Goal: Task Accomplishment & Management: Use online tool/utility

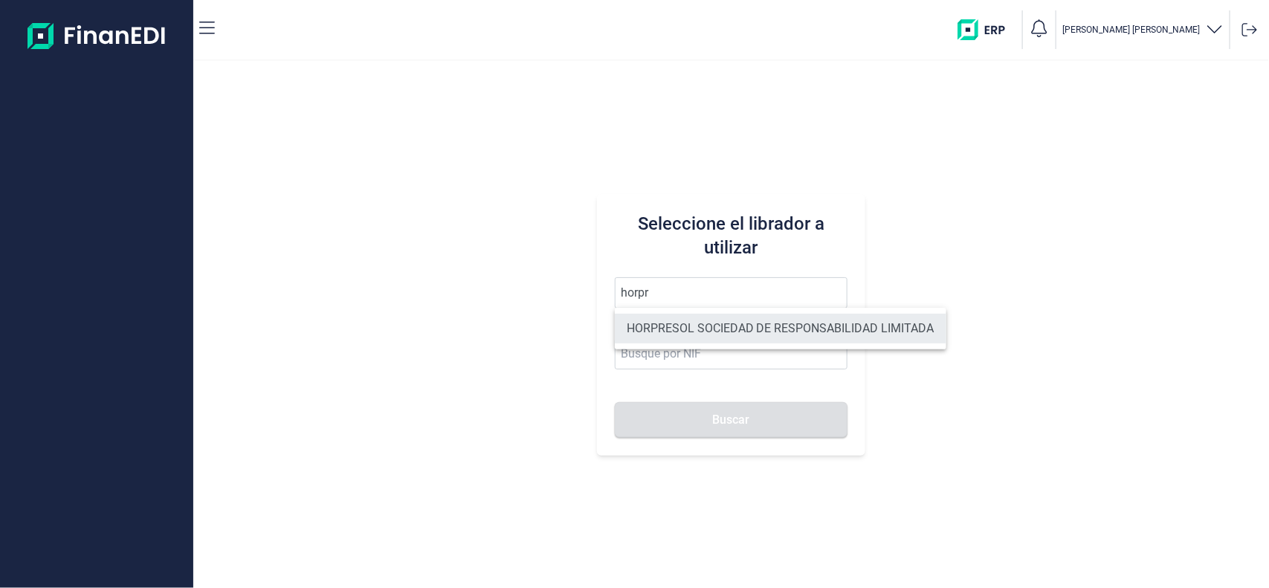
click at [669, 320] on li "HORPRESOL SOCIEDAD DE RESPONSABILIDAD LIMITADA" at bounding box center [781, 329] width 332 height 30
type input "HORPRESOL SOCIEDAD DE RESPONSABILIDAD LIMITADA"
type input "B04685541"
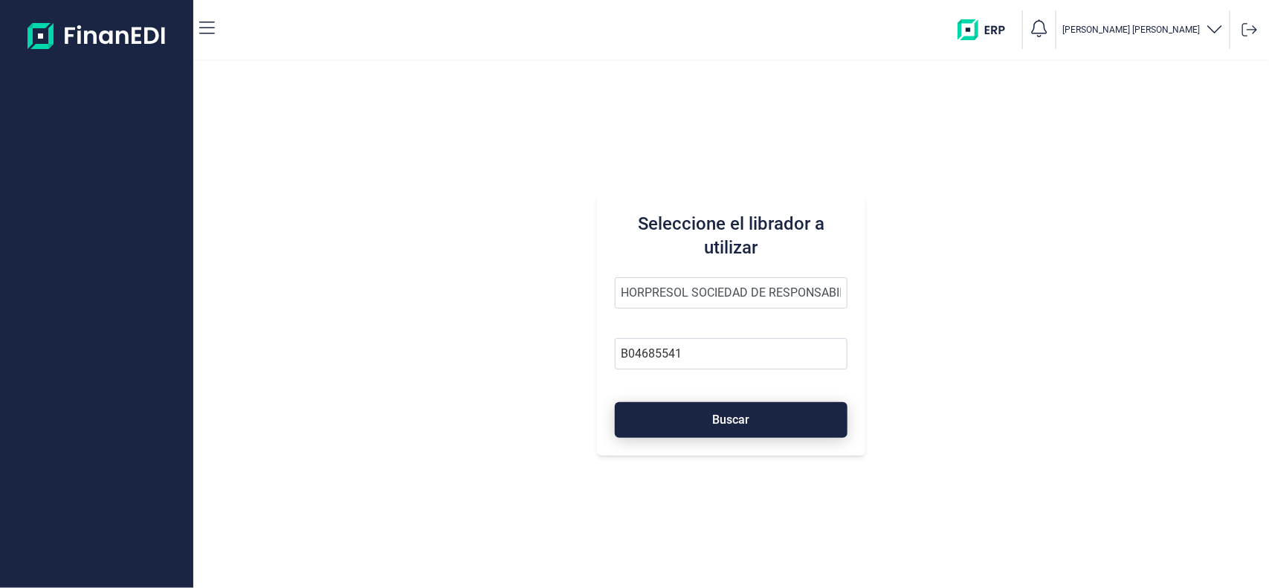
click at [669, 414] on button "Buscar" at bounding box center [732, 420] width 234 height 36
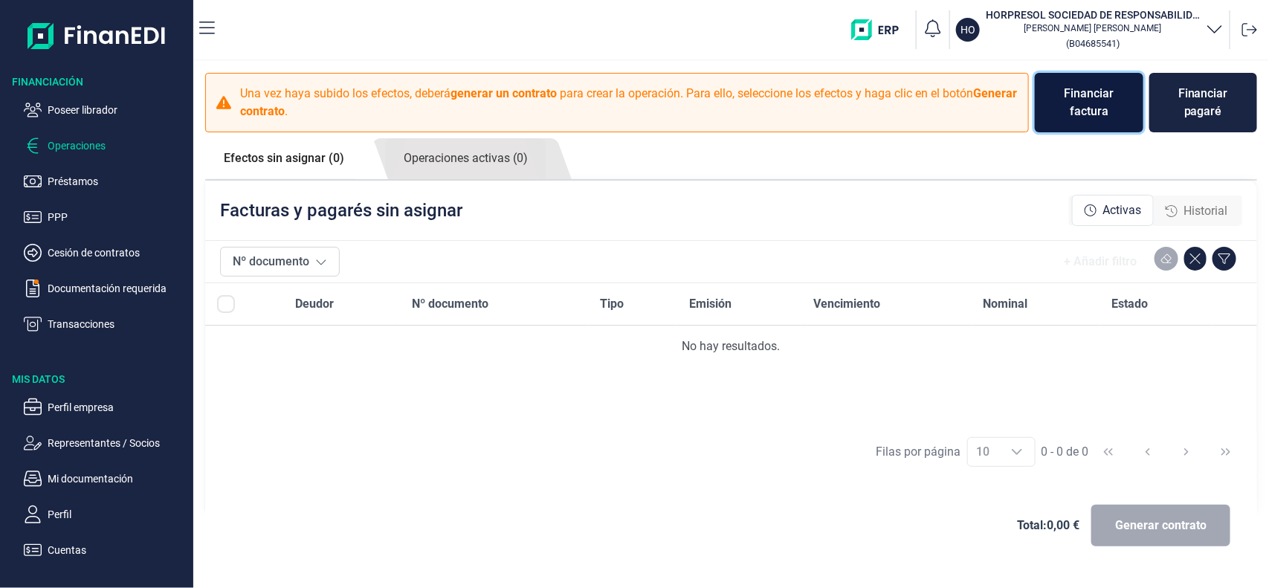
click at [1072, 88] on div "Financiar factura" at bounding box center [1089, 103] width 85 height 36
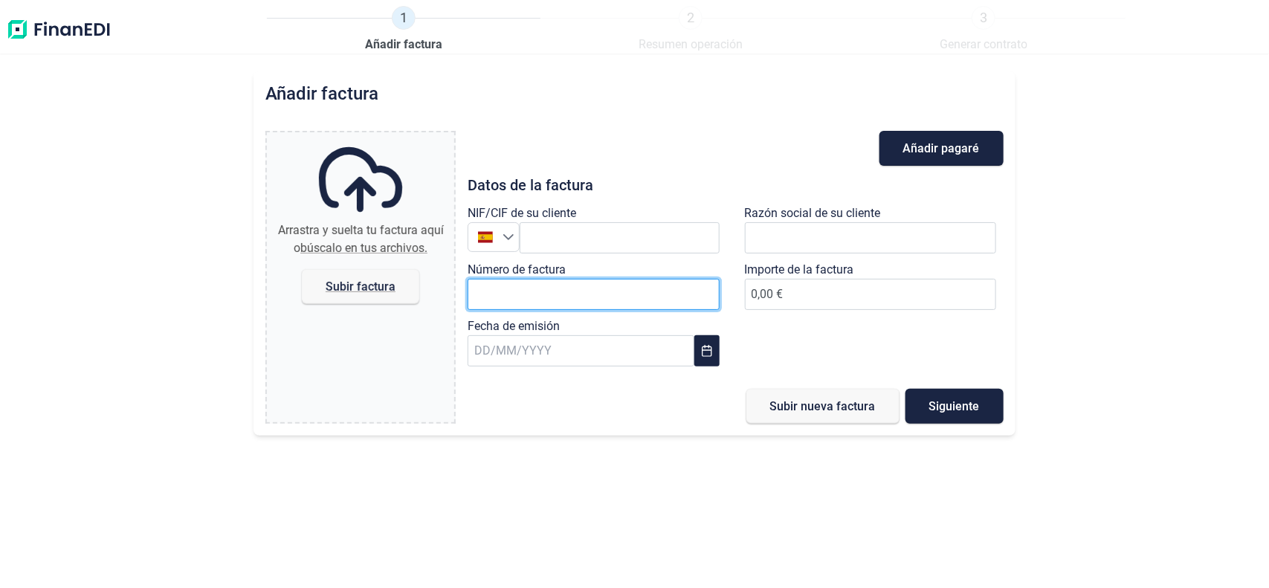
click at [563, 306] on input "Número de factura" at bounding box center [593, 294] width 251 height 31
paste input "L02185"
type input "L02185"
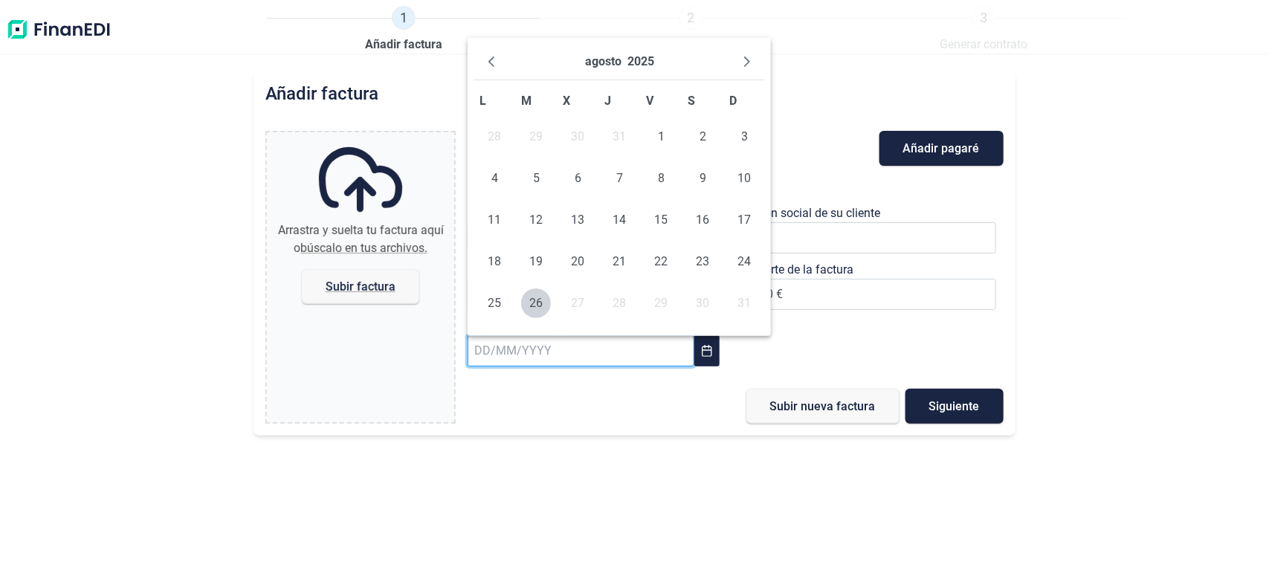
click at [564, 347] on input "text" at bounding box center [581, 350] width 226 height 31
click at [493, 61] on icon "Previous Month" at bounding box center [492, 62] width 12 height 12
click at [614, 294] on span "31" at bounding box center [620, 304] width 30 height 30
type input "[DATE]"
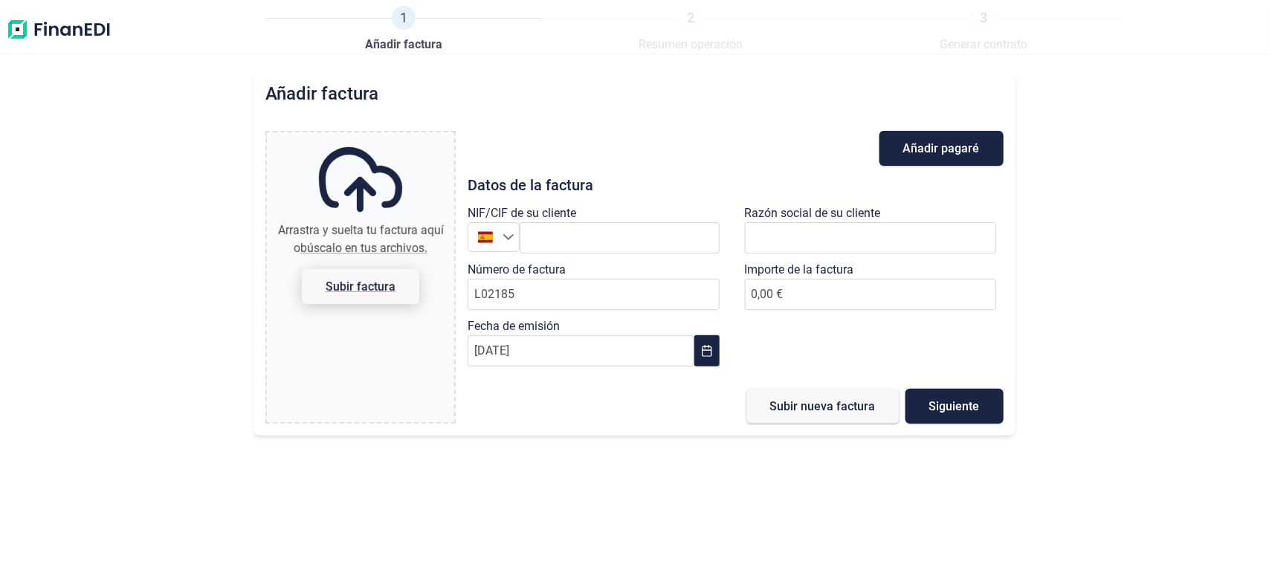
click at [342, 281] on span "Subir factura" at bounding box center [361, 286] width 70 height 11
click at [342, 137] on input "Arrastra y suelta tu factura aquí o búscalo en tus archivos. Subir factura" at bounding box center [360, 134] width 187 height 4
type input "C:\fakepath\L02185.pdf"
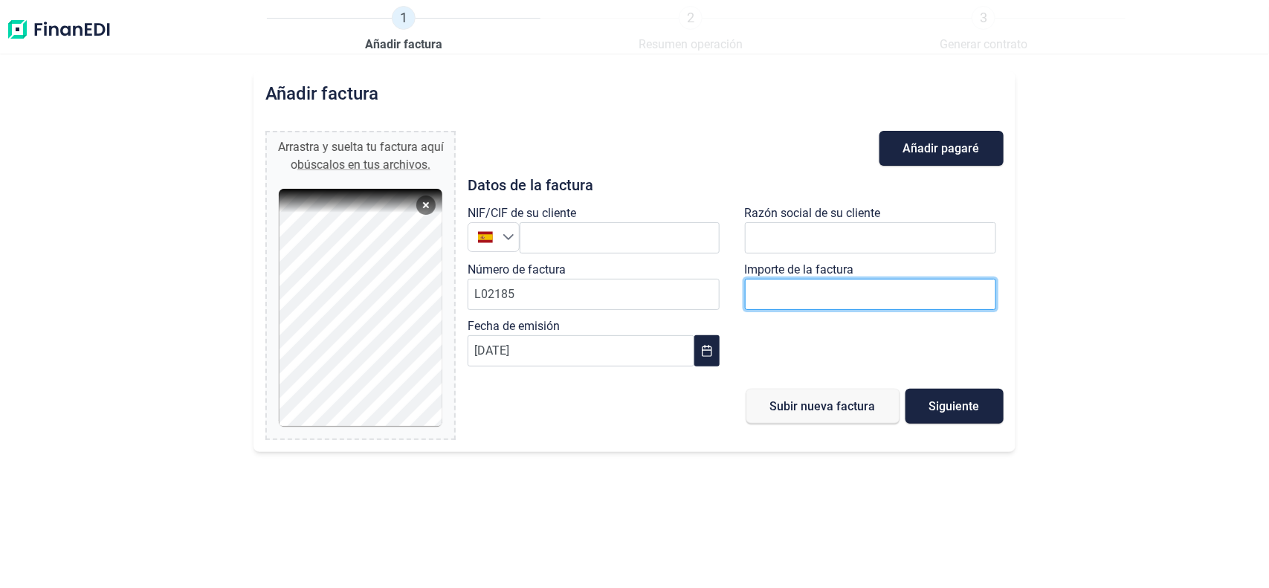
click at [863, 290] on input "0,00 €" at bounding box center [870, 294] width 251 height 31
paste input "number"
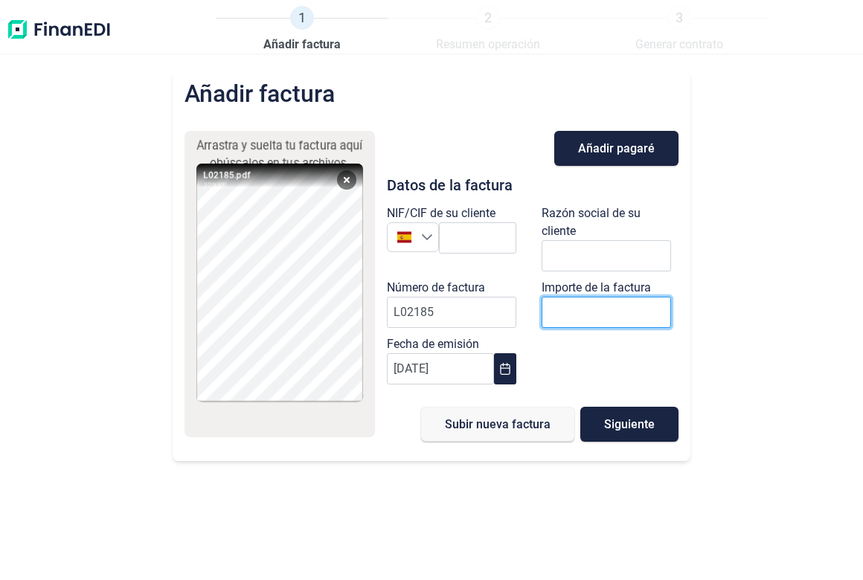
click at [550, 303] on input "number" at bounding box center [605, 312] width 129 height 31
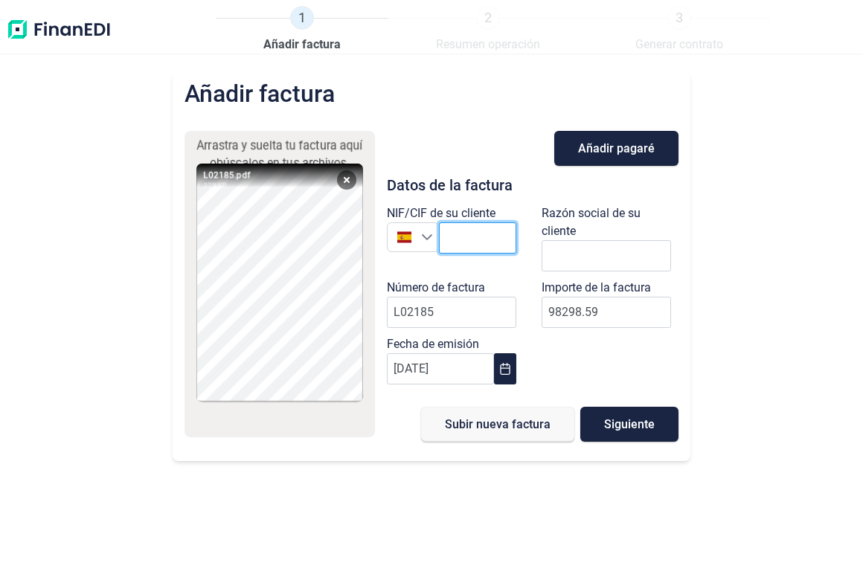
type input "98.298,59 €"
click at [492, 242] on input "text" at bounding box center [477, 237] width 77 height 31
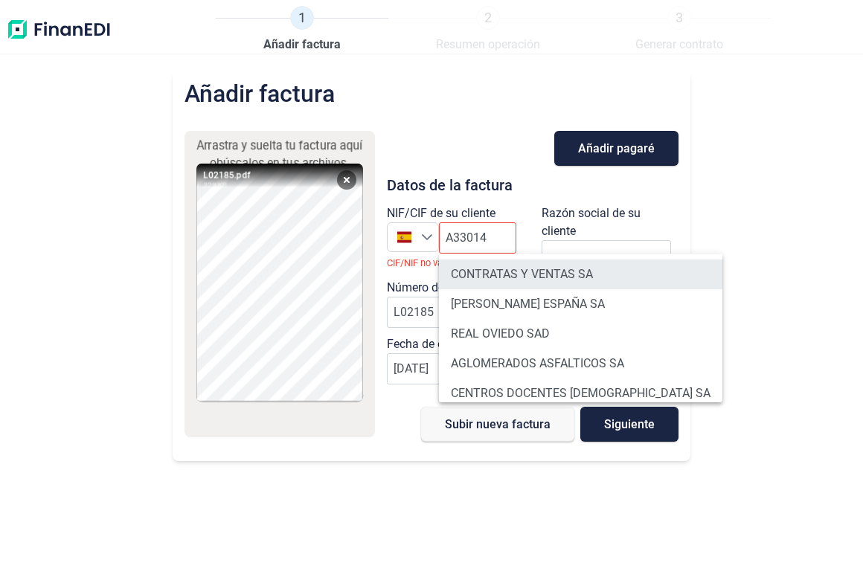
click at [500, 273] on li "CONTRATAS Y VENTAS SA" at bounding box center [580, 275] width 283 height 30
type input "A33014218"
type input "CONTRATAS Y VENTAS SA"
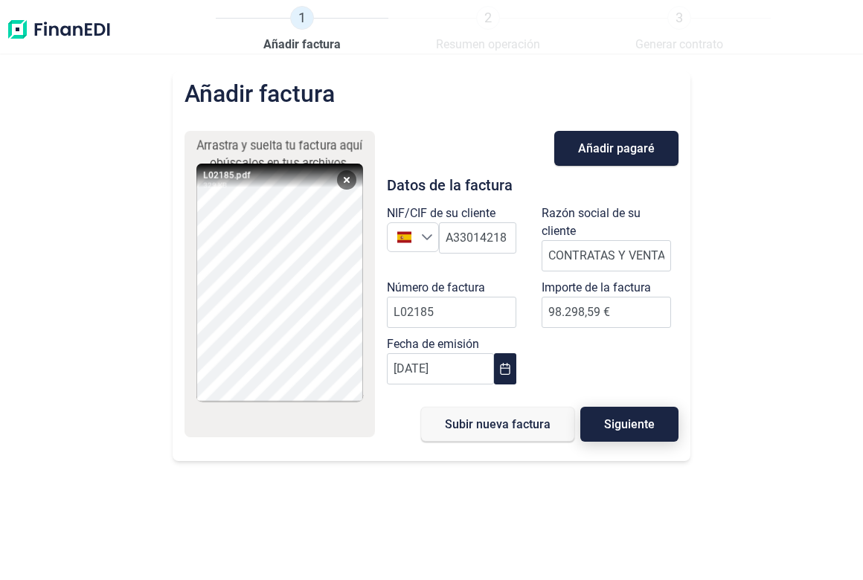
click at [655, 428] on button "Siguiente" at bounding box center [629, 424] width 98 height 35
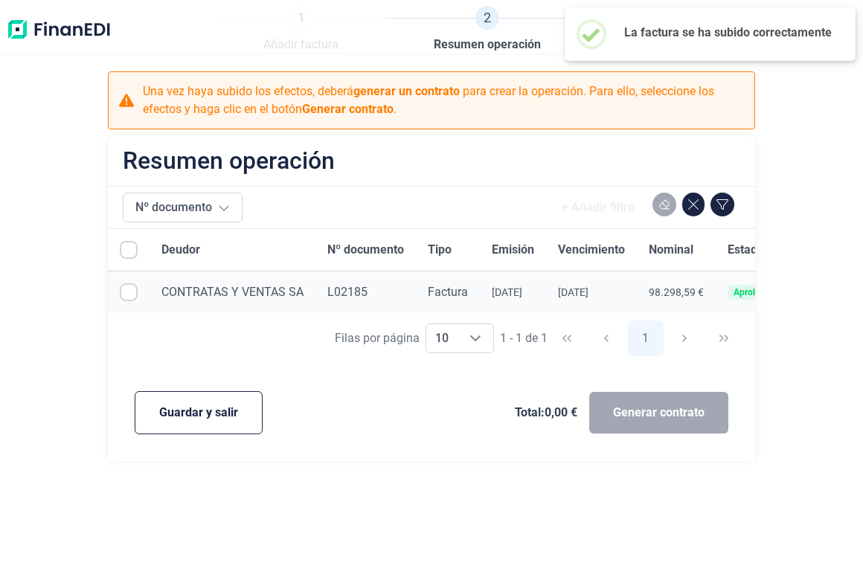
checkbox input "true"
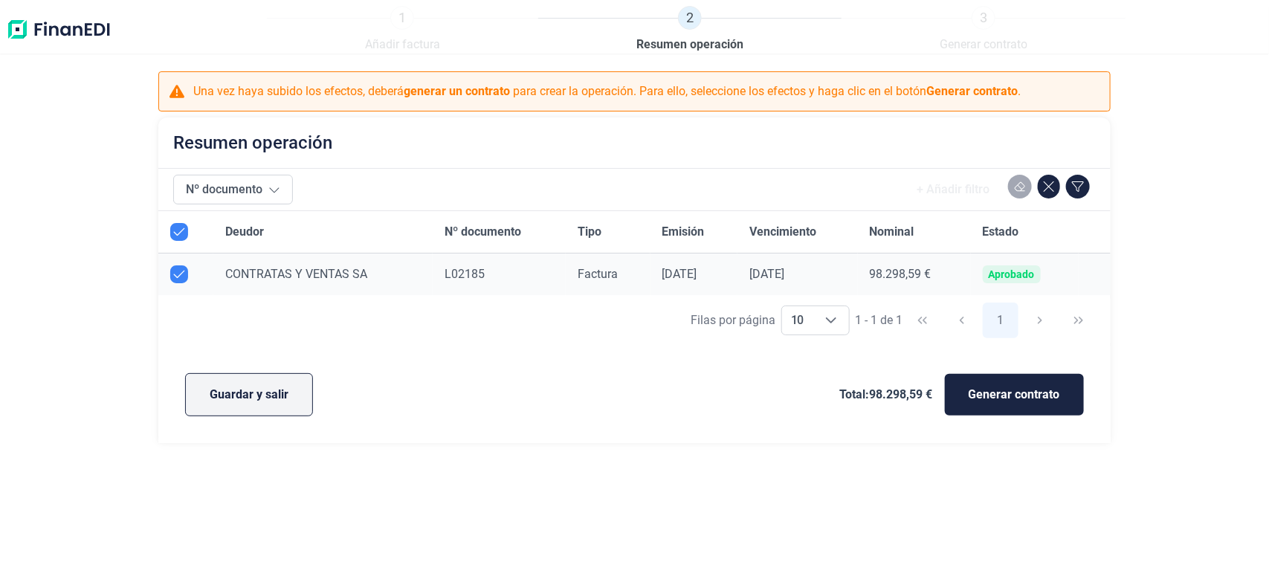
click at [273, 384] on button "Guardar y salir" at bounding box center [249, 394] width 128 height 43
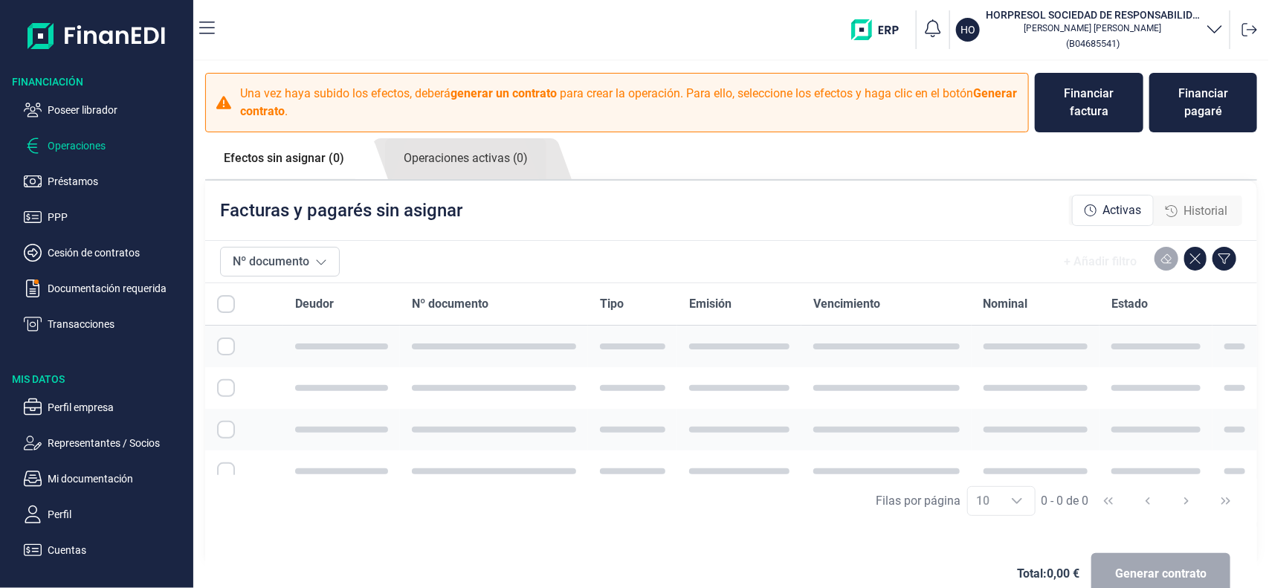
checkbox input "true"
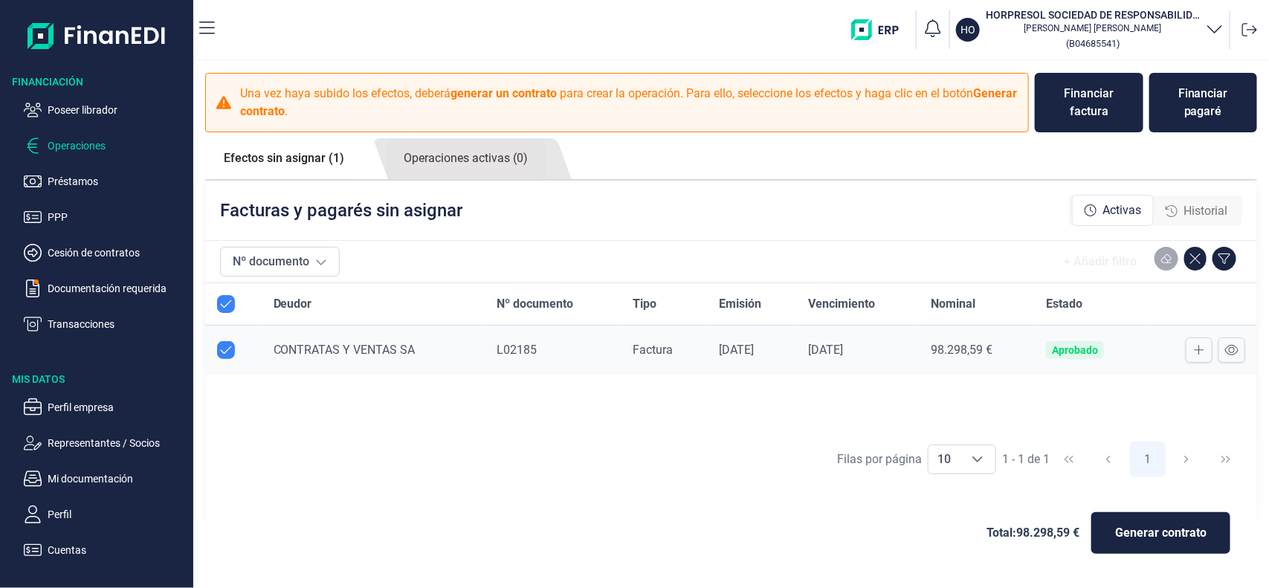
checkbox input "true"
click at [1199, 354] on icon at bounding box center [1199, 350] width 10 height 12
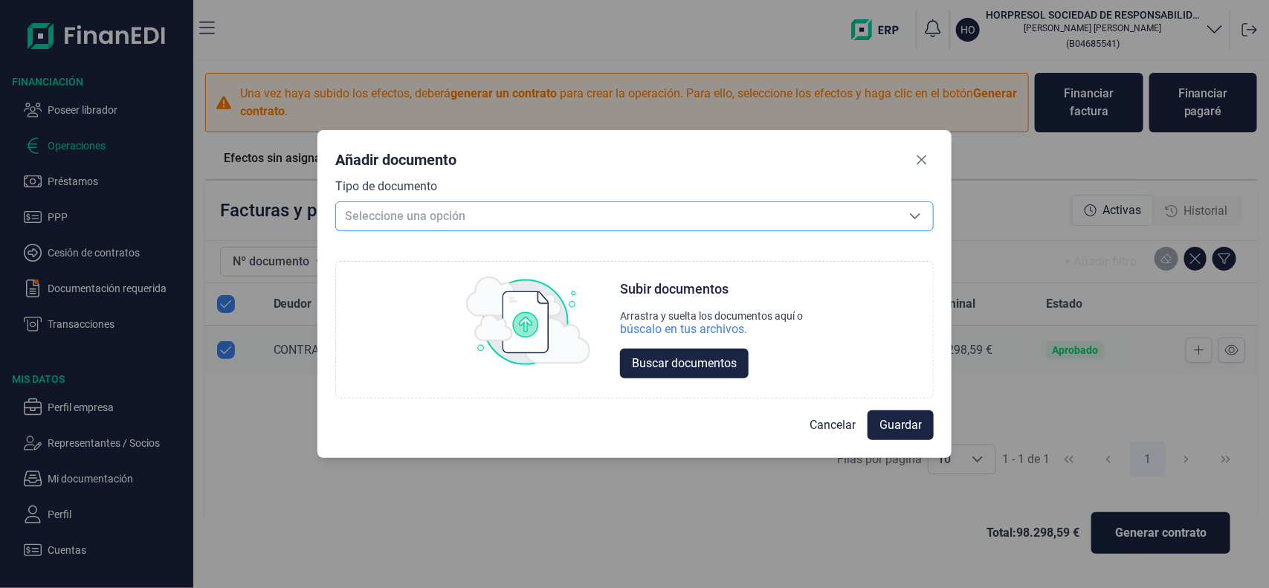
click at [602, 203] on span "Seleccione una opción" at bounding box center [617, 216] width 562 height 28
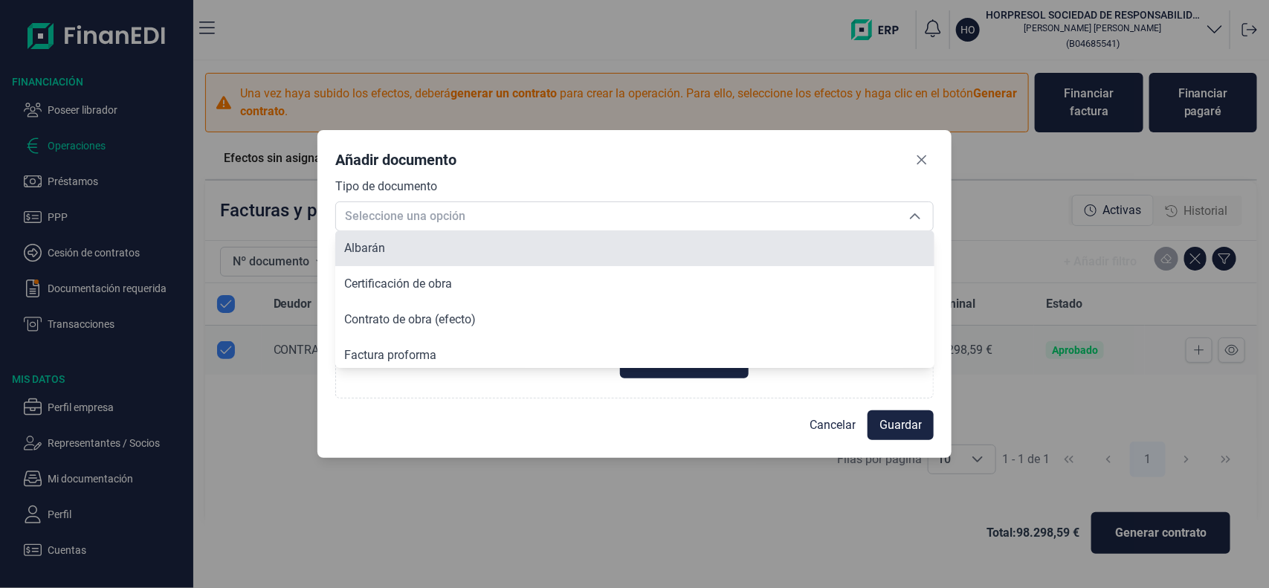
click at [497, 262] on li "Albarán" at bounding box center [634, 249] width 599 height 36
type input "Albarán"
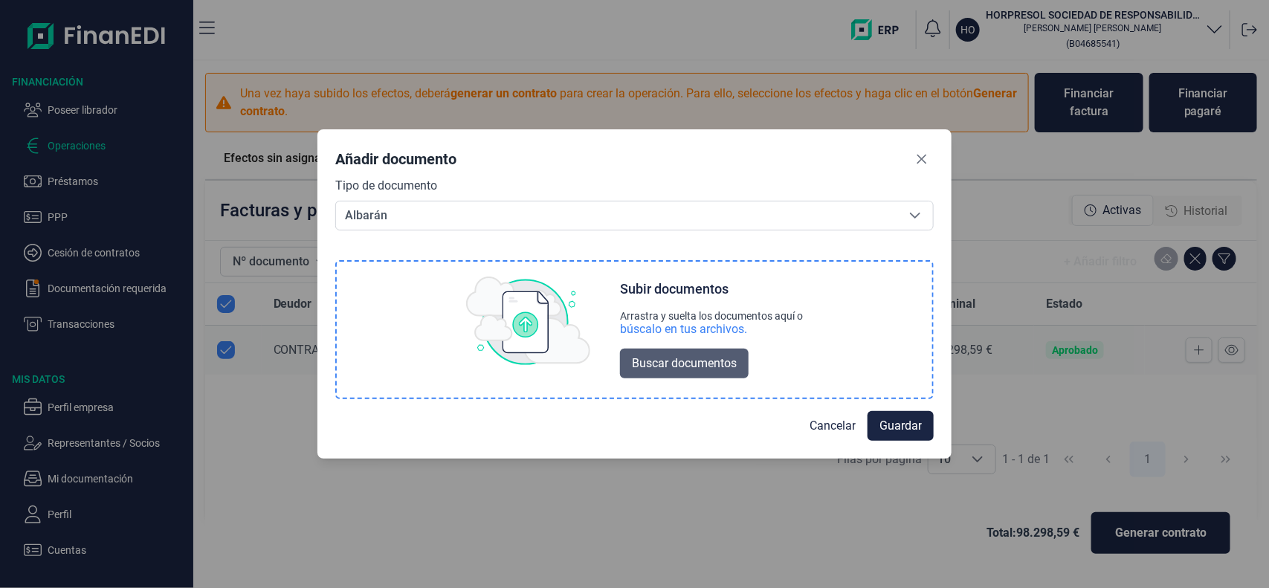
click at [654, 355] on span "Buscar documentos" at bounding box center [684, 364] width 105 height 18
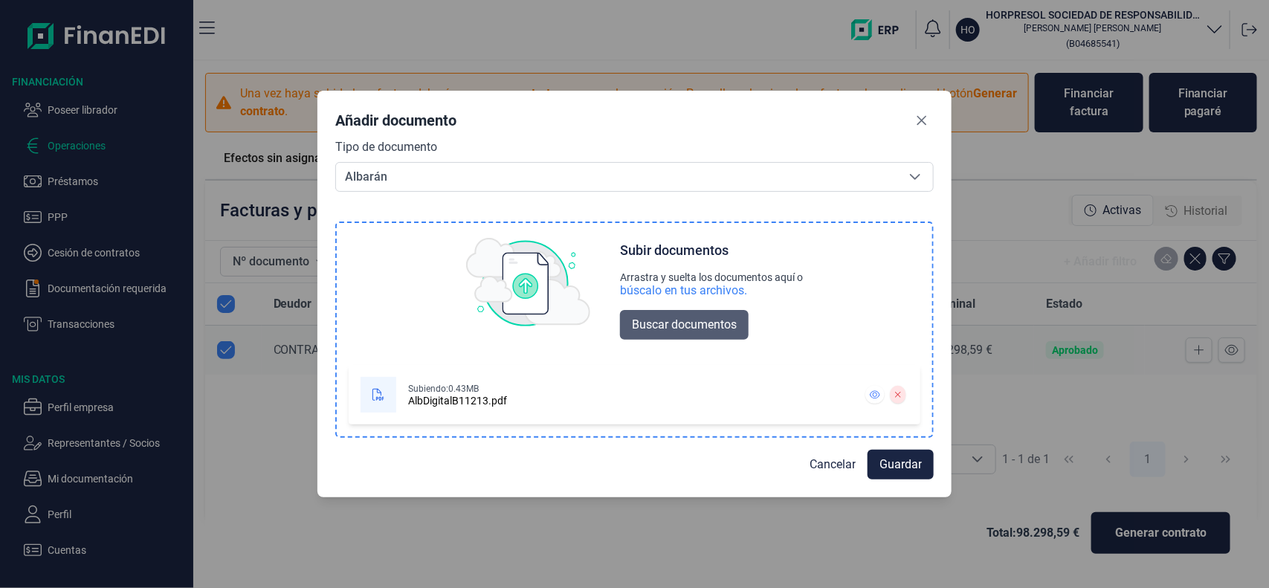
click at [669, 321] on span "Buscar documentos" at bounding box center [684, 325] width 105 height 18
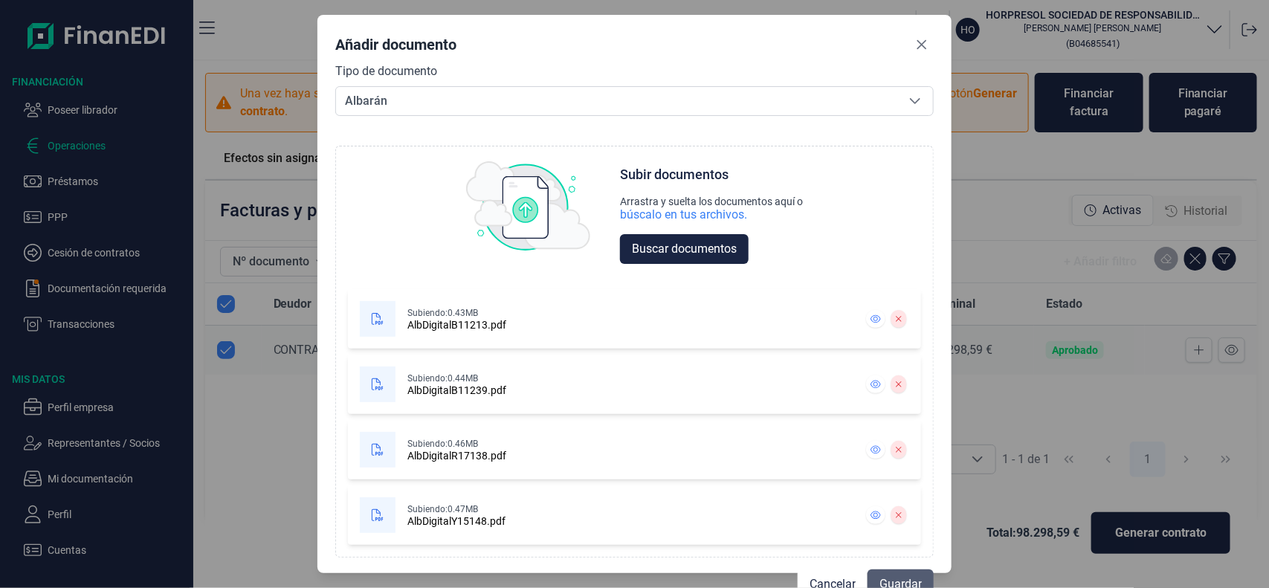
click at [900, 574] on button "Guardar" at bounding box center [901, 585] width 66 height 30
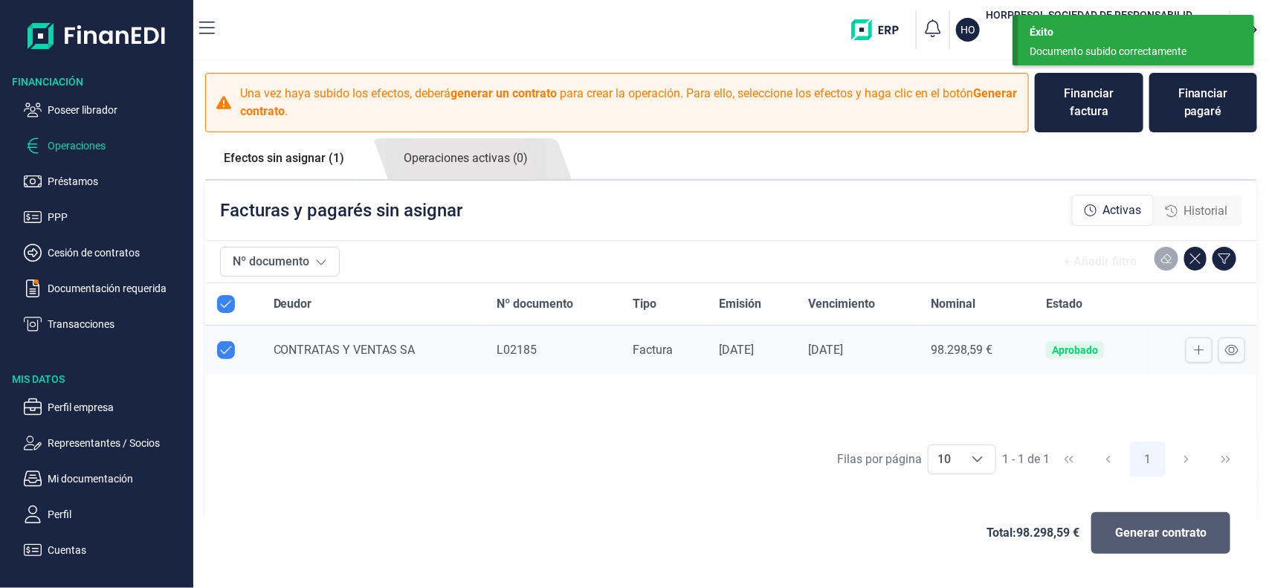
click at [1136, 528] on span "Generar contrato" at bounding box center [1161, 533] width 91 height 18
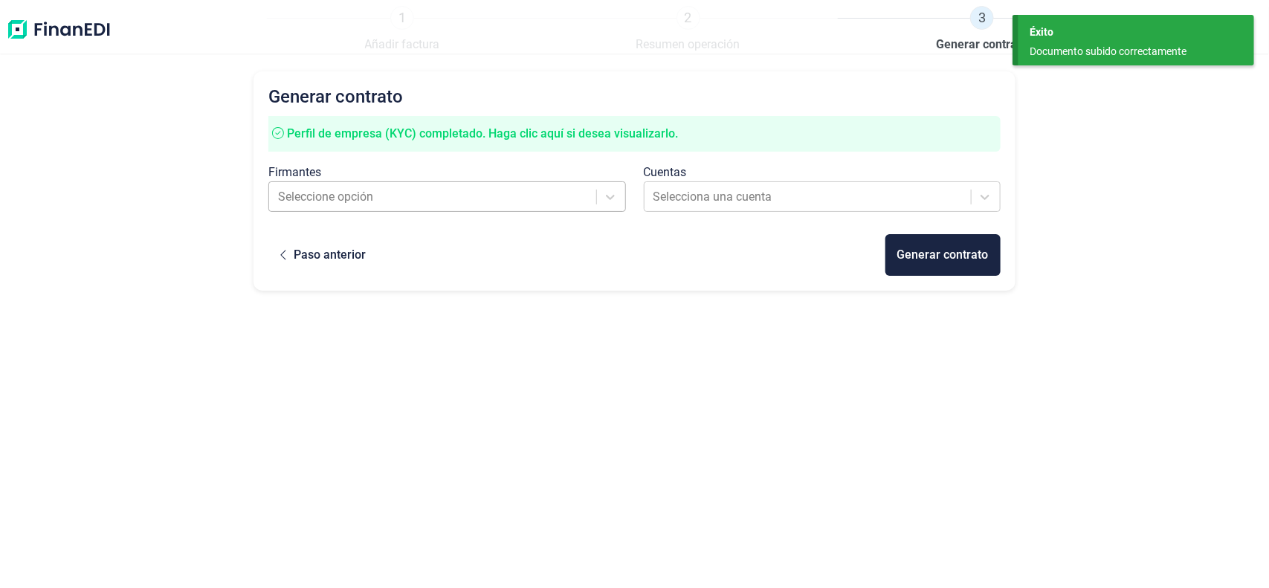
click at [556, 196] on div at bounding box center [433, 197] width 311 height 21
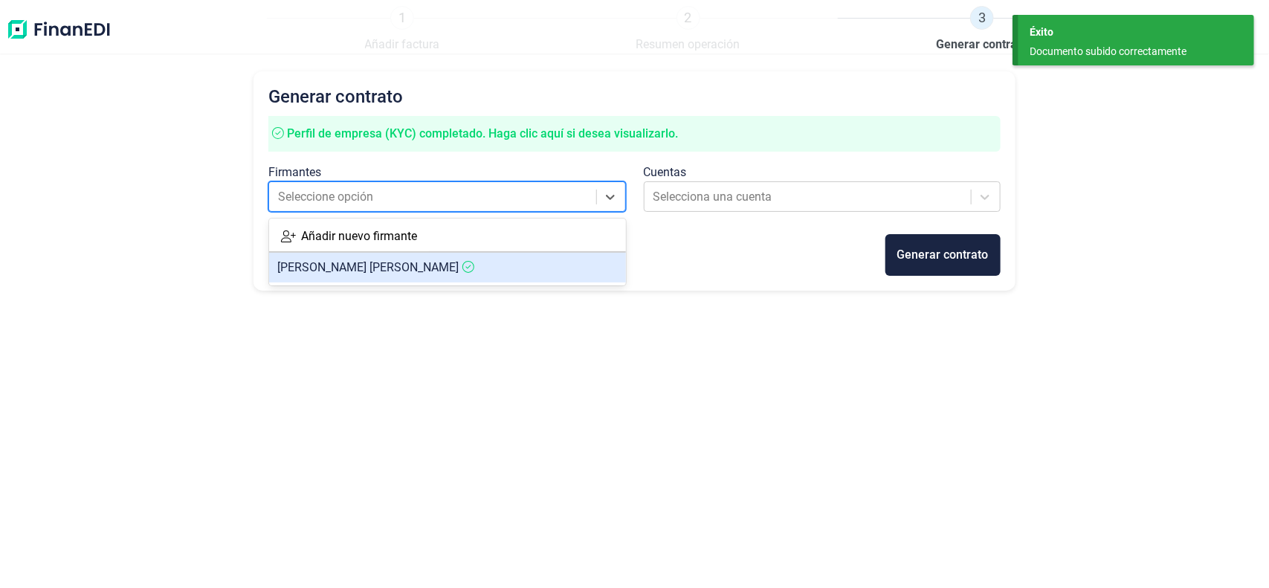
click at [467, 259] on article "[PERSON_NAME] [PERSON_NAME]" at bounding box center [447, 268] width 357 height 30
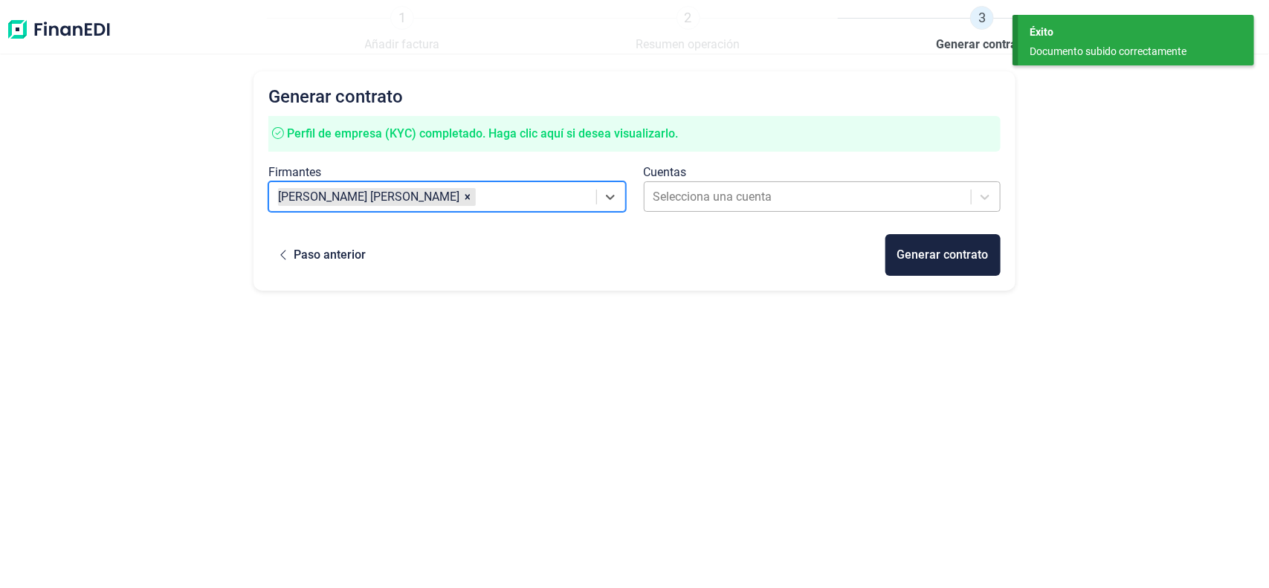
click at [666, 199] on div at bounding box center [808, 197] width 311 height 21
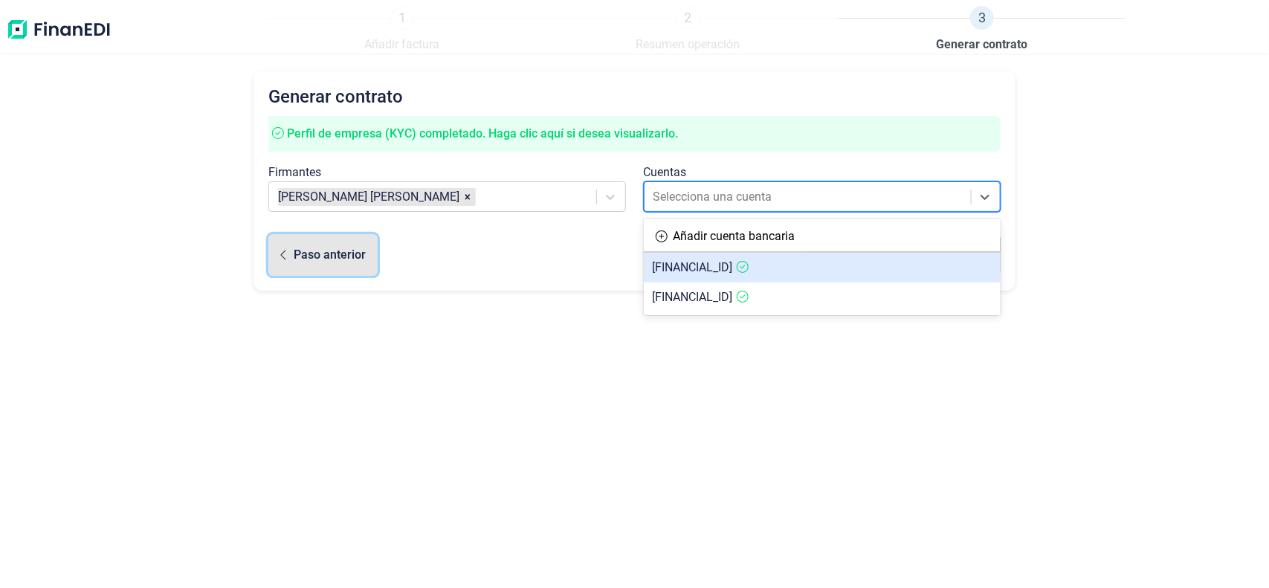
click at [340, 248] on div "Paso anterior" at bounding box center [330, 255] width 72 height 18
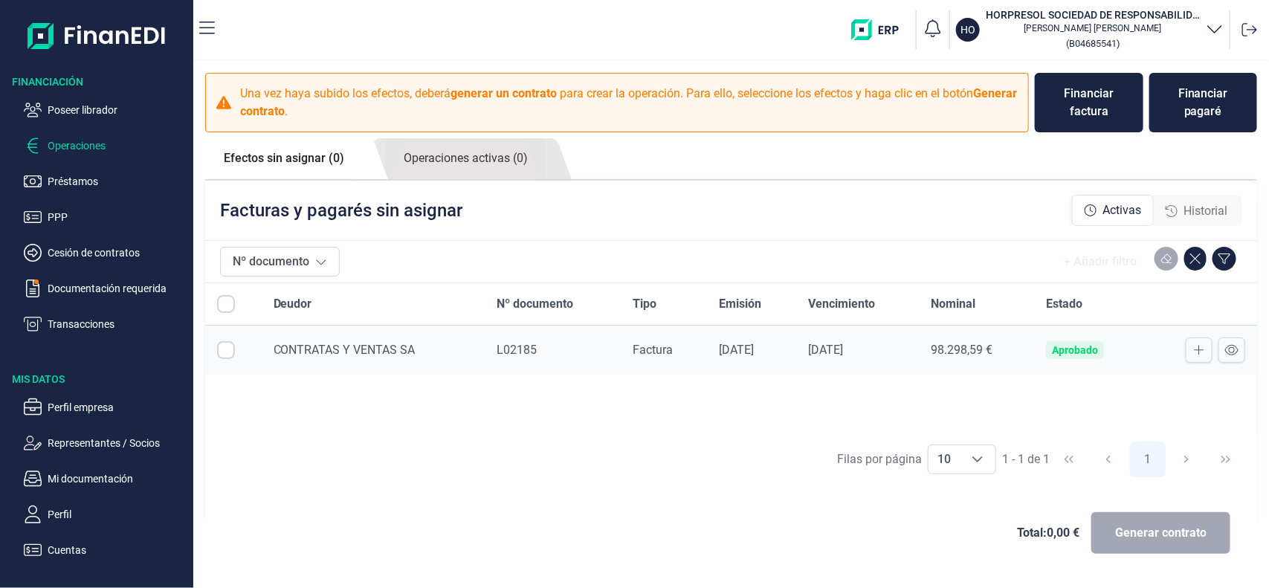
checkbox input "true"
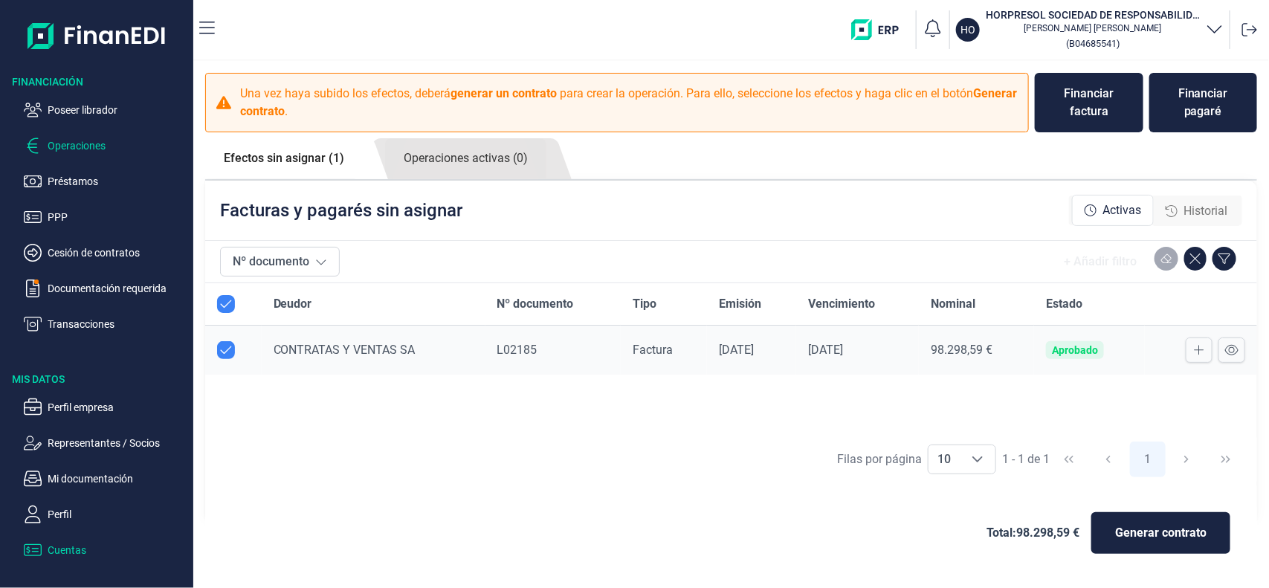
click at [53, 545] on p "Cuentas" at bounding box center [118, 550] width 140 height 18
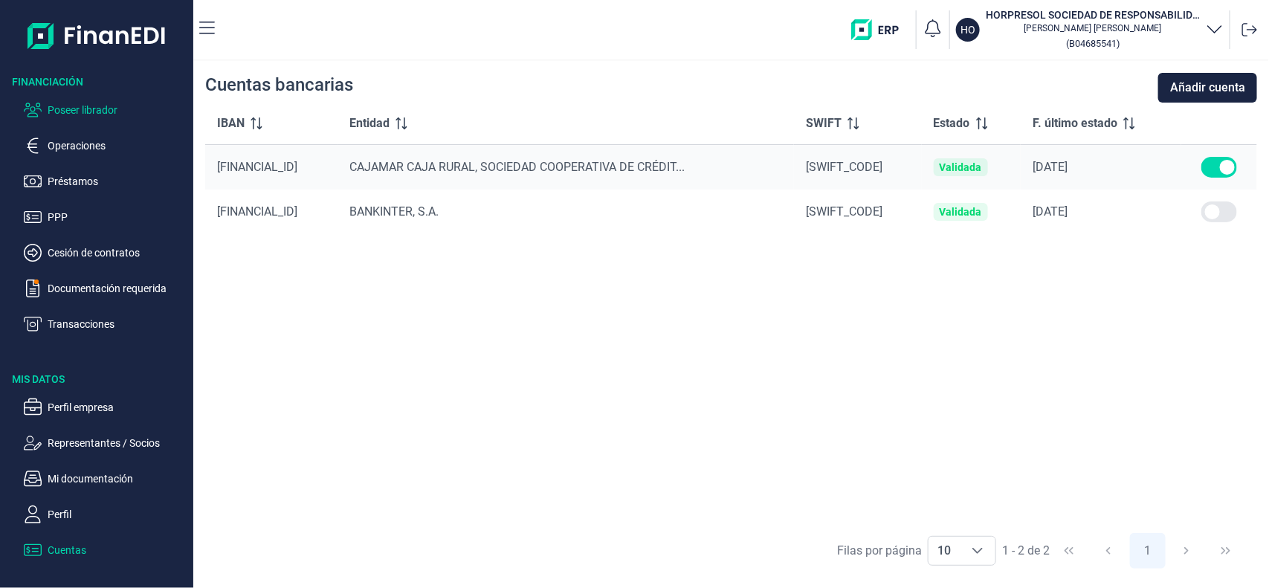
click at [65, 108] on p "Poseer librador" at bounding box center [118, 110] width 140 height 18
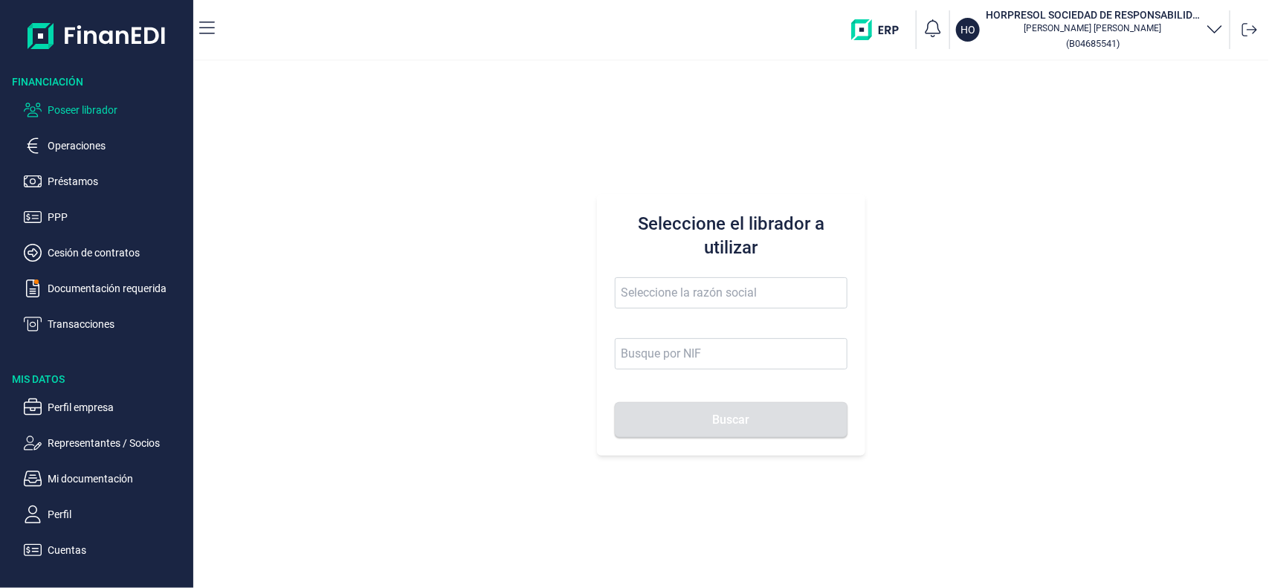
click at [65, 134] on ul "Poseer librador Operaciones Préstamos PPP Cesión de contratos Documentación req…" at bounding box center [96, 211] width 193 height 244
click at [68, 142] on p "Operaciones" at bounding box center [118, 146] width 140 height 18
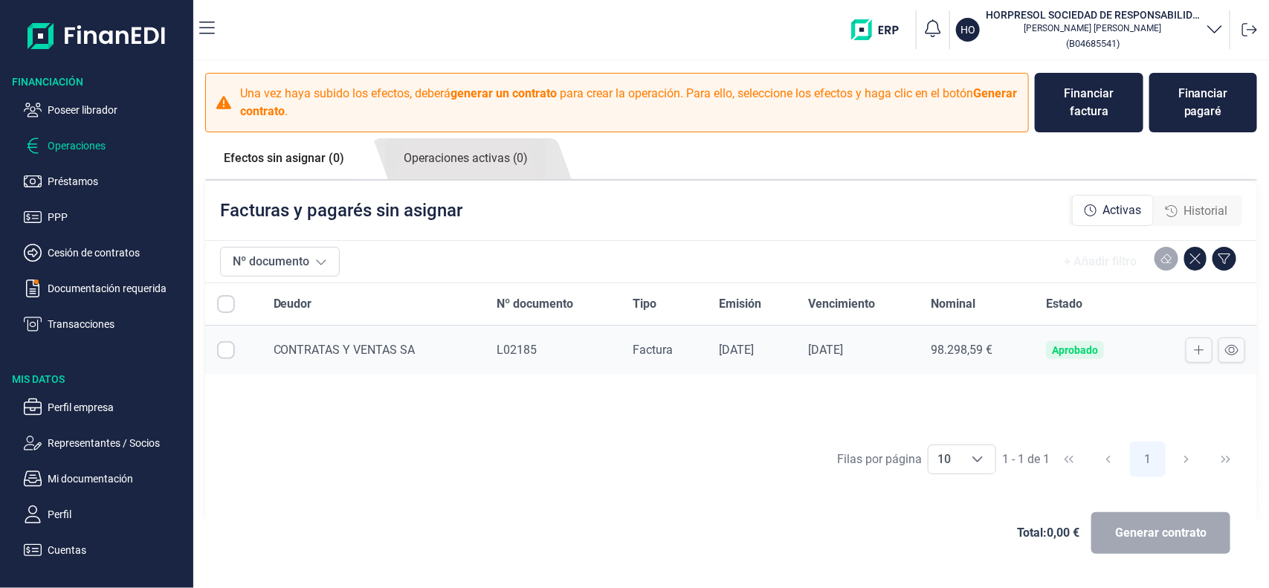
checkbox input "true"
click at [1125, 534] on span "Generar contrato" at bounding box center [1161, 533] width 91 height 18
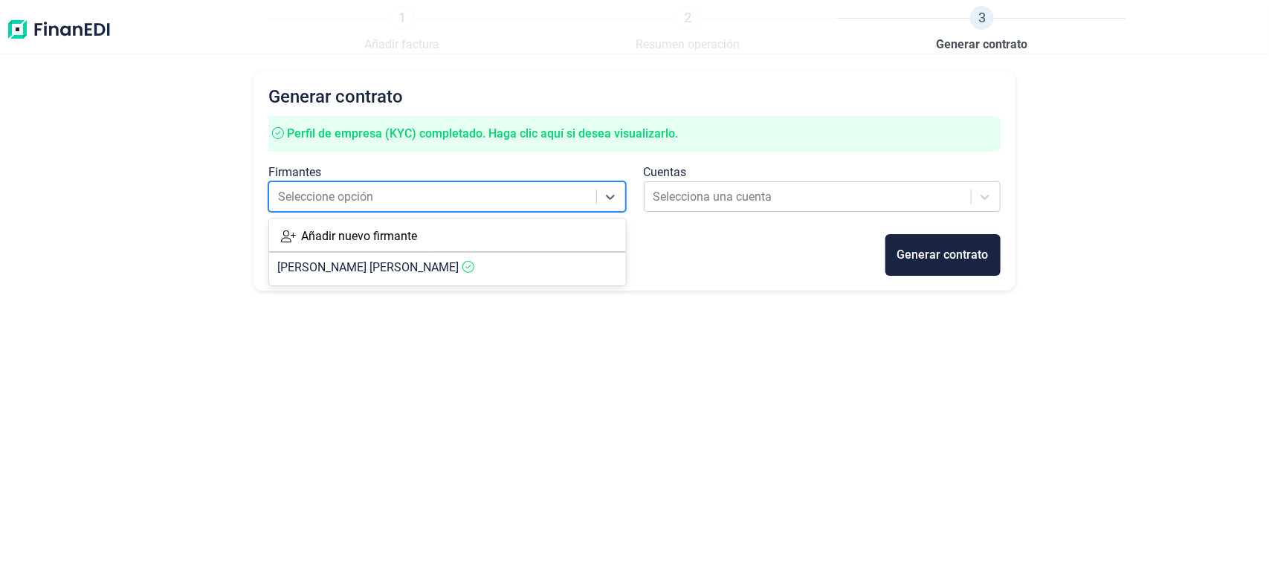
click at [534, 206] on div at bounding box center [433, 197] width 311 height 21
click at [483, 254] on article "[PERSON_NAME] [PERSON_NAME]" at bounding box center [447, 268] width 357 height 30
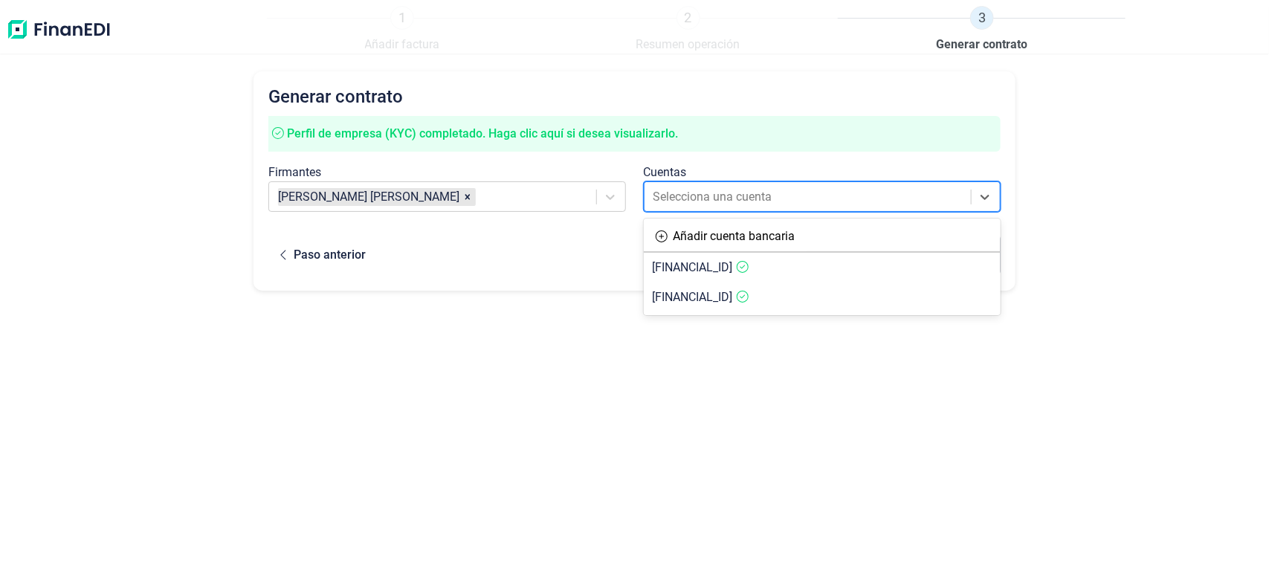
click at [675, 187] on div at bounding box center [808, 197] width 311 height 21
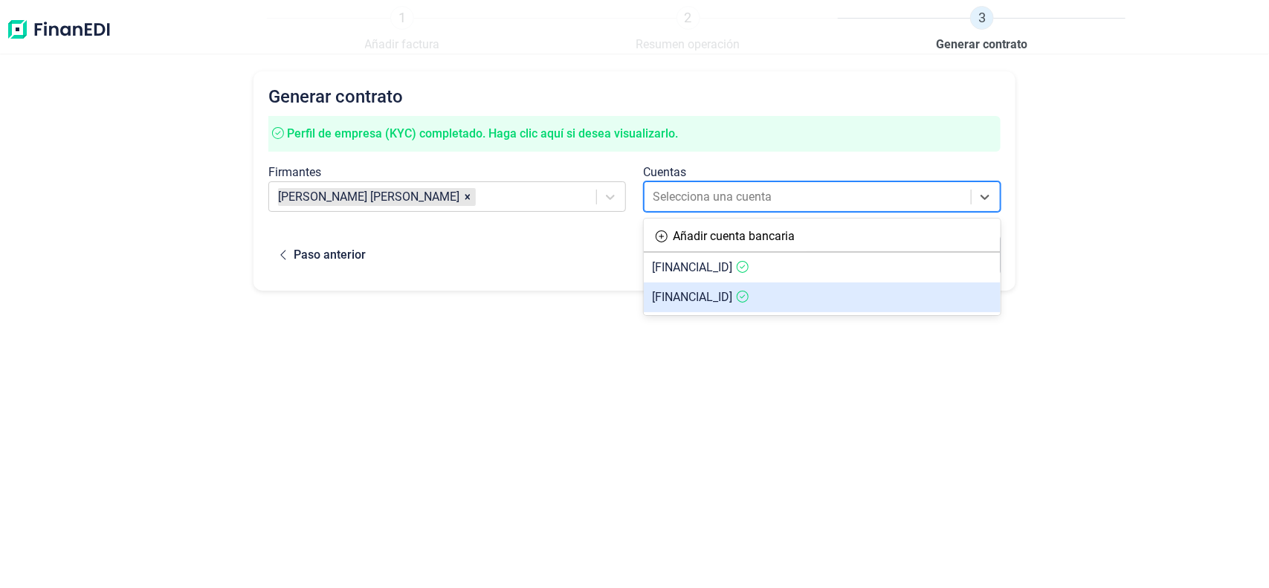
click at [671, 286] on article "[FINANCIAL_ID]" at bounding box center [822, 298] width 357 height 30
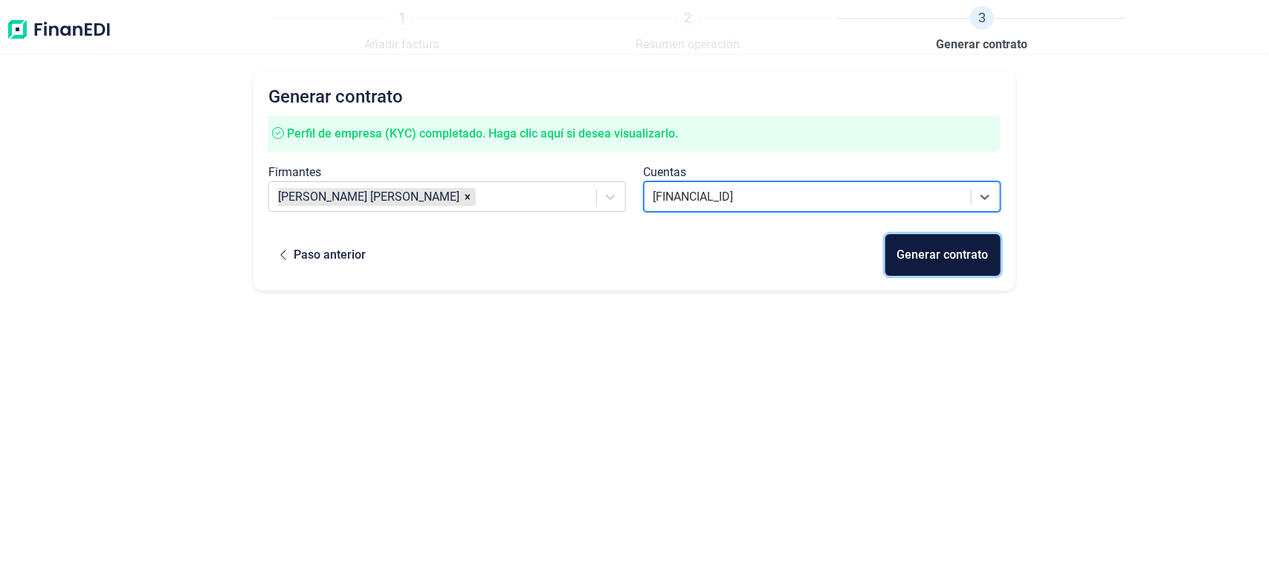
click at [968, 244] on button "Generar contrato" at bounding box center [943, 255] width 115 height 42
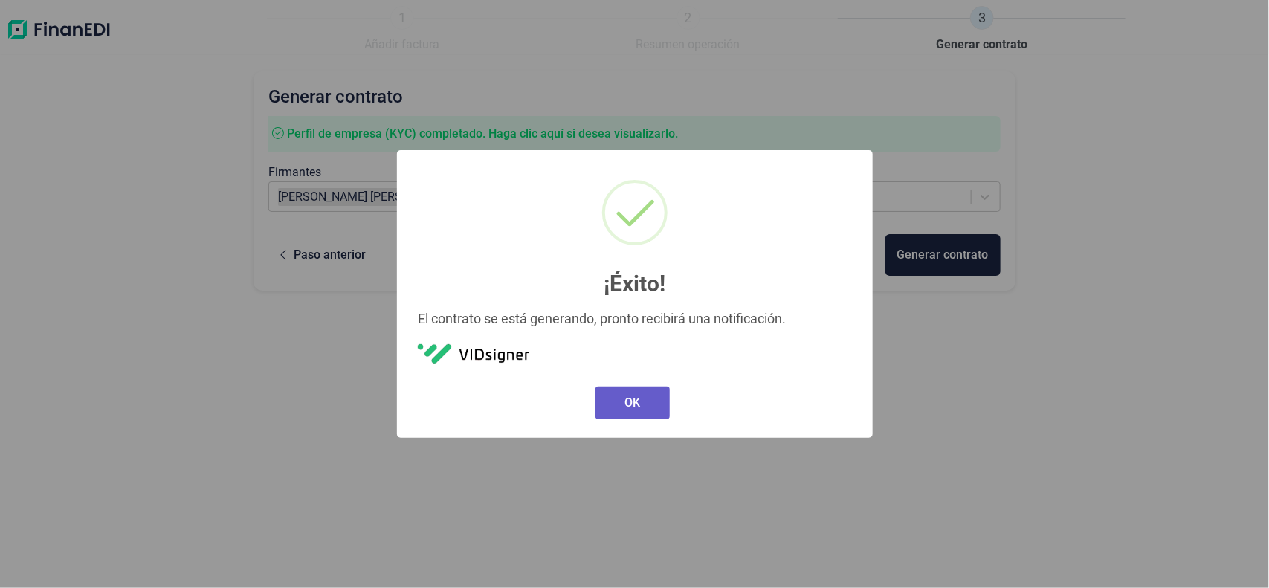
click at [648, 409] on button "OK" at bounding box center [633, 403] width 74 height 33
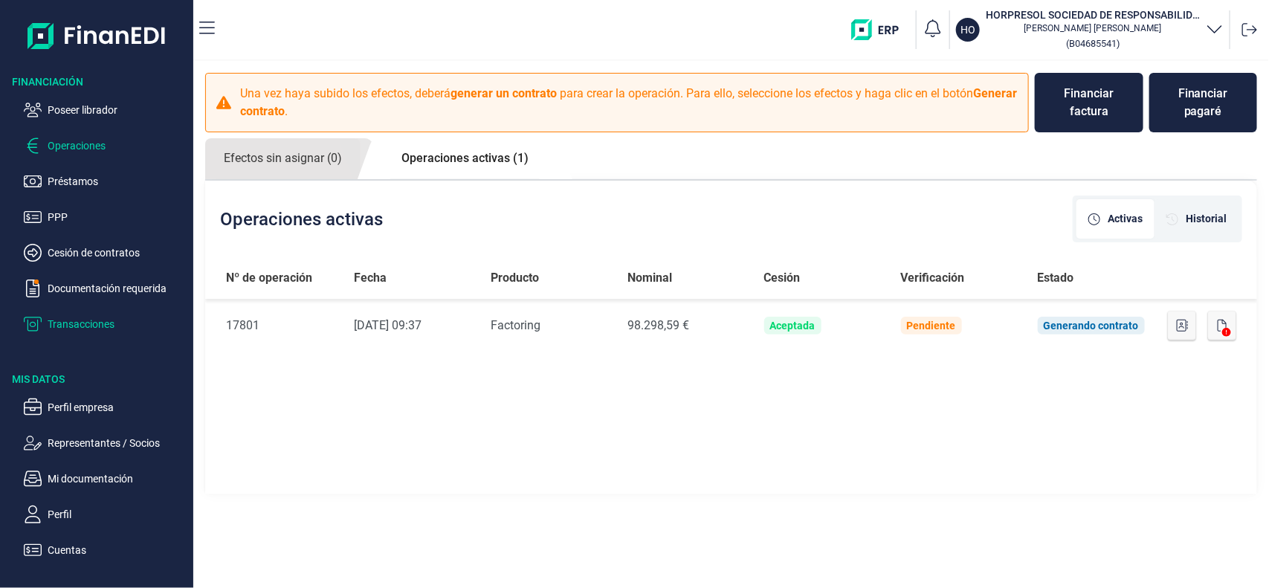
click at [110, 318] on p "Transacciones" at bounding box center [118, 324] width 140 height 18
